Goal: Task Accomplishment & Management: Manage account settings

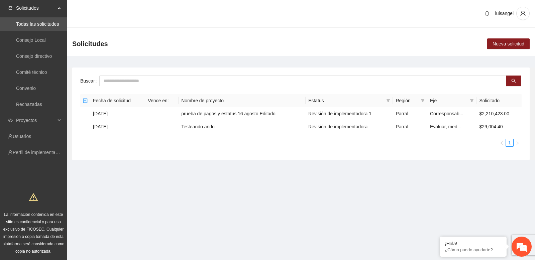
click at [200, 189] on section "Solicitudes Todas las solicitudes Consejo Local Consejo directivo Comité técnic…" at bounding box center [267, 130] width 535 height 261
click at [48, 153] on link "Perfil de implementadora" at bounding box center [39, 152] width 52 height 5
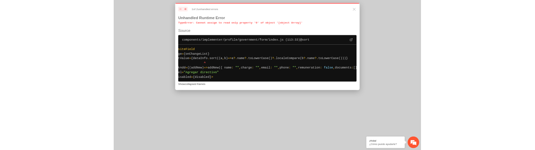
scroll to position [0, 59]
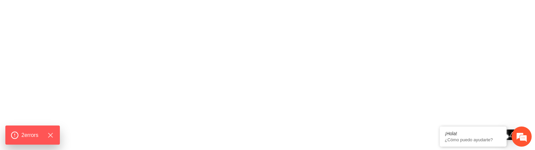
click at [67, 149] on div at bounding box center [267, 75] width 535 height 150
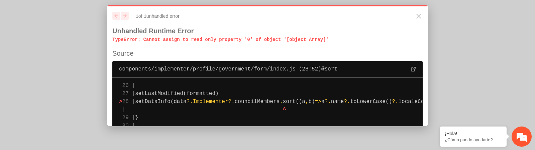
drag, startPoint x: 112, startPoint y: 40, endPoint x: 330, endPoint y: 39, distance: 217.5
click at [330, 39] on p "TypeError : Cannot assign to read only property '0' of object '[object Array]'" at bounding box center [267, 39] width 311 height 7
drag, startPoint x: 154, startPoint y: 102, endPoint x: 291, endPoint y: 100, distance: 136.9
click at [291, 100] on pre "26 | 27 | setLastModified(formatted) > 28 | setDataInfo(data ? . Implementer ? …" at bounding box center [267, 109] width 311 height 64
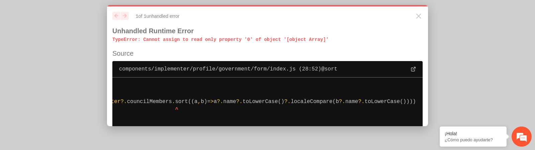
scroll to position [0, 138]
click at [417, 101] on pre "26 | 27 | setLastModified(formatted) > 28 | setDataInfo(data ? . Implementer ? …" at bounding box center [267, 109] width 311 height 64
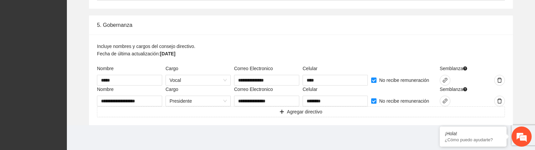
scroll to position [1361, 0]
click at [227, 100] on div "Presidente" at bounding box center [198, 100] width 65 height 11
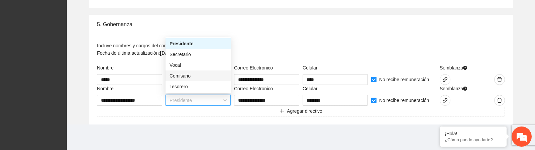
click at [200, 76] on div "Comisario" at bounding box center [198, 75] width 57 height 7
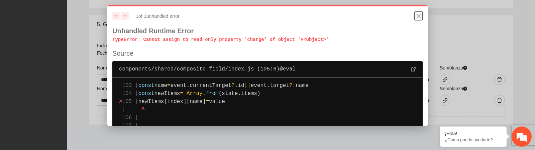
click at [419, 17] on icon "Close" at bounding box center [419, 16] width 4 height 4
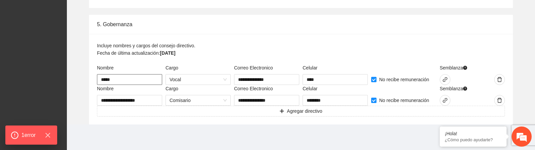
click at [149, 78] on input "*****" at bounding box center [129, 79] width 65 height 11
click at [211, 61] on div "Incluye nombres y cargos del consejo directivo. Fecha de última actualización: …" at bounding box center [301, 53] width 408 height 22
click at [222, 75] on span "Vocal" at bounding box center [198, 79] width 57 height 10
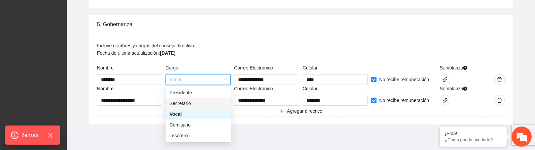
click at [210, 102] on div "Secretario" at bounding box center [198, 102] width 57 height 7
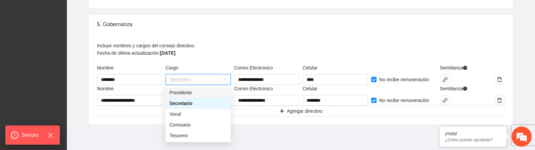
click at [231, 46] on div "Incluye nombres y cargos del consejo directivo. Fecha de última actualización: …" at bounding box center [301, 53] width 408 height 22
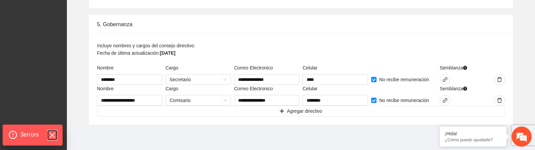
click at [54, 134] on icon "Hide Errors" at bounding box center [52, 135] width 4 height 4
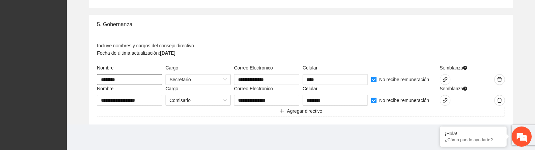
click at [147, 81] on input "********" at bounding box center [129, 79] width 65 height 11
type input "**********"
click at [145, 66] on div "Nombre" at bounding box center [129, 69] width 65 height 10
click at [215, 84] on span "Secretario" at bounding box center [198, 79] width 57 height 10
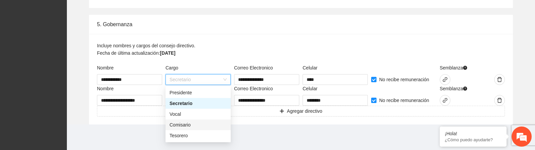
click at [191, 128] on div "Comisario" at bounding box center [198, 124] width 57 height 7
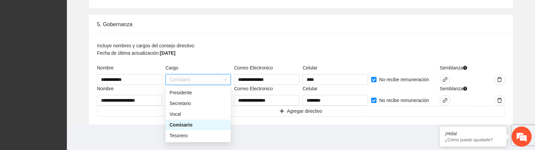
click at [155, 123] on div "**********" at bounding box center [301, 79] width 424 height 90
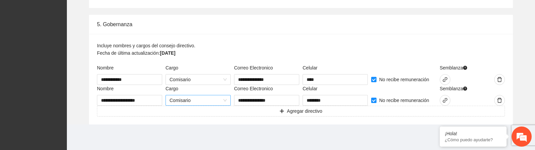
click at [204, 99] on span "Comisario" at bounding box center [198, 100] width 57 height 10
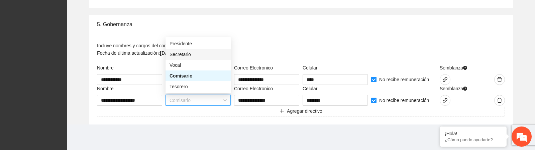
click at [201, 51] on div "Secretario" at bounding box center [198, 54] width 57 height 7
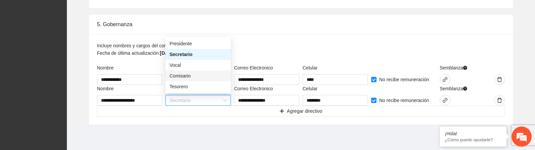
click at [201, 76] on div "Comisario" at bounding box center [198, 75] width 57 height 7
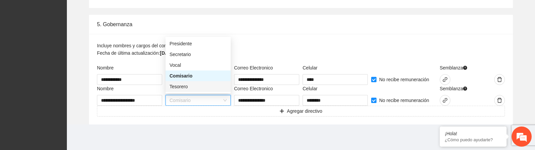
click at [199, 84] on div "Tesorero" at bounding box center [198, 86] width 57 height 7
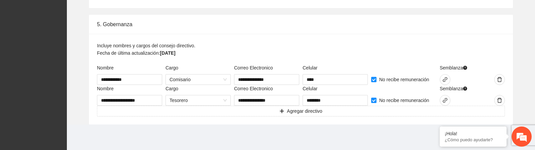
click at [263, 62] on div "Incluye nombres y cargos del consejo directivo. Fecha de última actualización: …" at bounding box center [301, 53] width 408 height 22
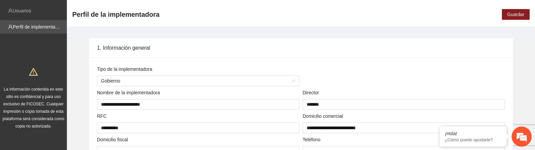
scroll to position [0, 0]
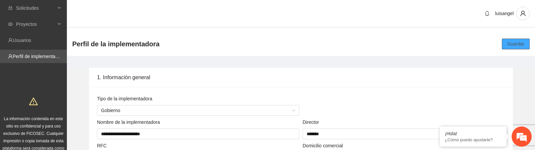
click at [515, 45] on span "Guardar" at bounding box center [516, 43] width 17 height 7
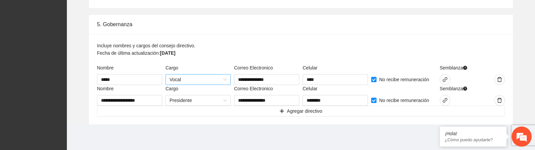
click at [216, 79] on span "Vocal" at bounding box center [198, 79] width 57 height 10
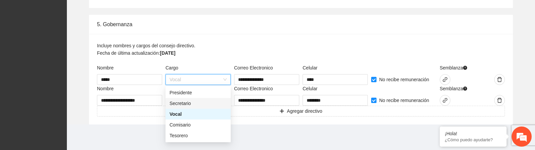
click at [198, 101] on div "Secretario" at bounding box center [198, 102] width 57 height 7
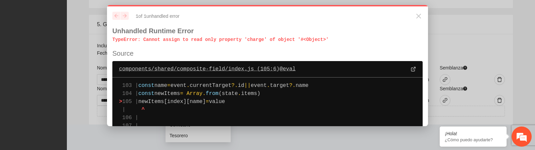
click at [217, 68] on span "components/shared/composite-field/index.js (105:6) @ eval" at bounding box center [207, 69] width 177 height 8
click at [178, 69] on span "components/shared/composite-field/index.js (105:6) @ eval" at bounding box center [207, 69] width 177 height 8
click at [417, 16] on icon "Close" at bounding box center [419, 16] width 8 height 8
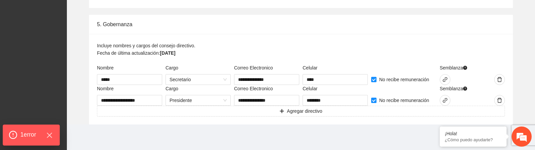
click at [20, 134] on span "1 error" at bounding box center [28, 134] width 16 height 9
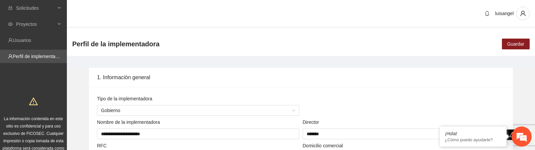
click at [308, 68] on div "1. Información general" at bounding box center [301, 77] width 408 height 19
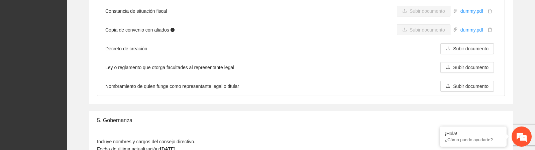
scroll to position [1361, 0]
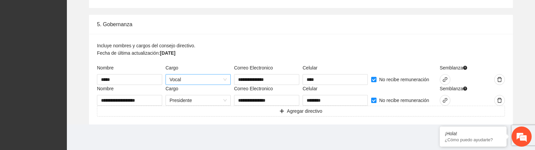
click at [225, 80] on span "Vocal" at bounding box center [198, 79] width 57 height 10
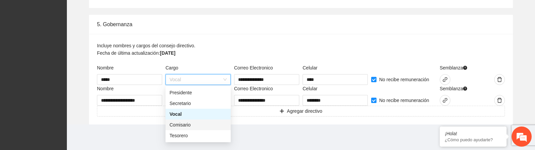
click at [200, 124] on div "Comisario" at bounding box center [198, 124] width 57 height 7
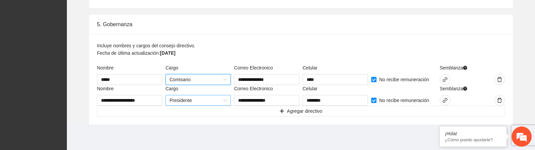
click at [222, 98] on span "Presidente" at bounding box center [198, 100] width 57 height 10
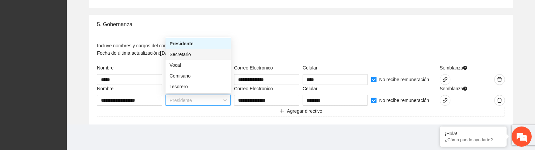
click at [203, 49] on div "Secretario" at bounding box center [198, 54] width 65 height 11
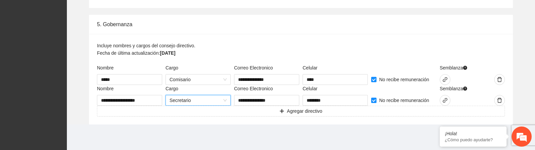
click at [247, 45] on div "Incluye nombres y cargos del consejo directivo. Fecha de última actualización: …" at bounding box center [301, 53] width 408 height 22
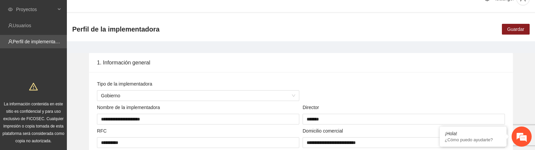
scroll to position [0, 0]
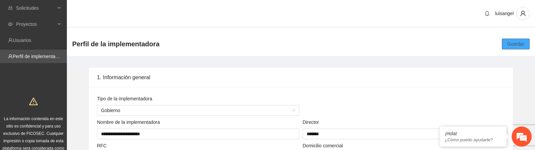
click at [509, 47] on span "Guardar" at bounding box center [516, 43] width 17 height 7
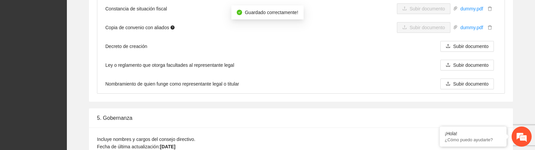
scroll to position [1361, 0]
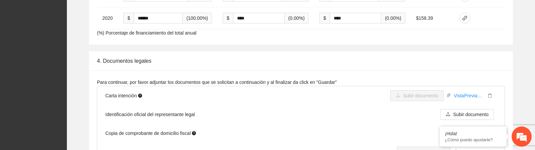
scroll to position [1361, 0]
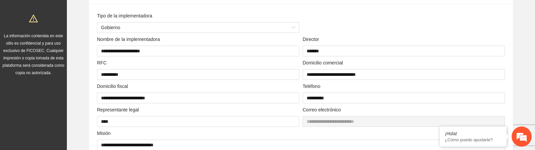
scroll to position [0, 0]
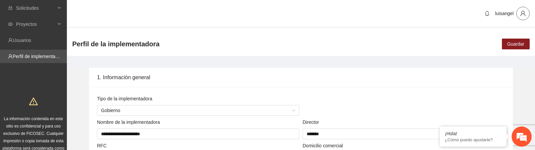
click at [522, 15] on icon "user" at bounding box center [523, 13] width 6 height 6
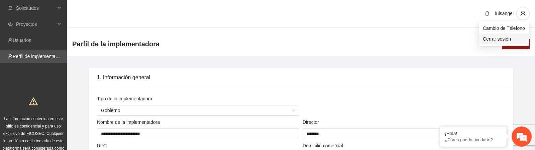
click at [499, 38] on span "Cerrar sesión" at bounding box center [504, 38] width 42 height 7
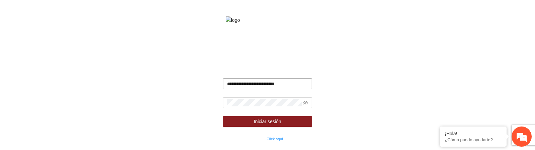
click at [248, 89] on input "**********" at bounding box center [267, 83] width 89 height 11
paste input "text"
type input "**********"
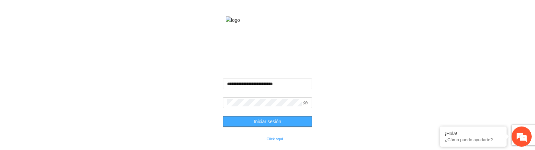
click at [258, 125] on span "Iniciar sesión" at bounding box center [267, 120] width 27 height 7
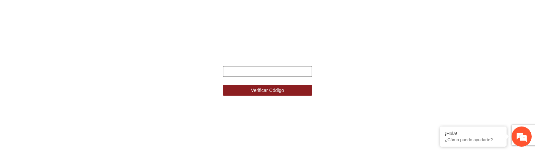
click at [277, 73] on input "text" at bounding box center [267, 71] width 89 height 11
paste input "******"
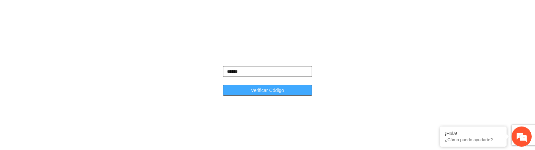
type input "******"
click at [272, 90] on span "Verificar Código" at bounding box center [267, 89] width 33 height 7
